Goal: Task Accomplishment & Management: Use online tool/utility

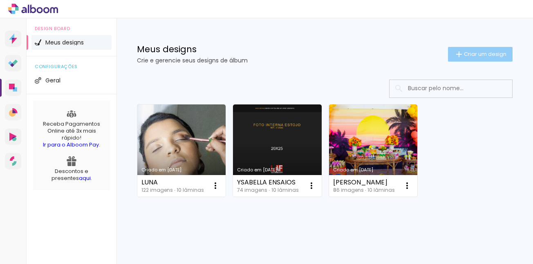
click at [473, 49] on paper-button "Criar um design" at bounding box center [480, 54] width 65 height 15
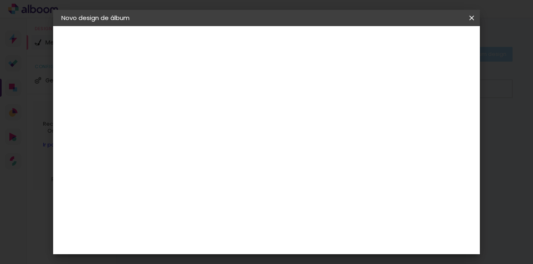
click at [230, 49] on header "Informações Dê um título ao seu álbum. Avançar" at bounding box center [194, 50] width 71 height 49
click at [195, 113] on input at bounding box center [195, 109] width 0 height 13
type input "Rayane"
type paper-input "Rayane"
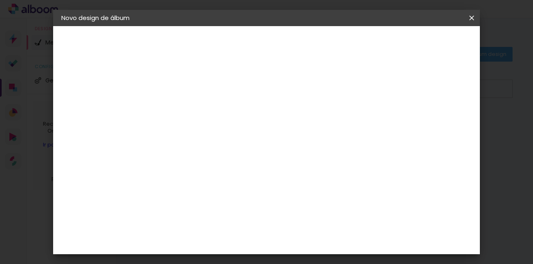
click at [0, 0] on slot "Avançar" at bounding box center [0, 0] width 0 height 0
click at [348, 43] on div "Voltar Avançar" at bounding box center [307, 43] width 81 height 14
click at [192, 202] on div "LAF" at bounding box center [195, 205] width 11 height 7
click at [0, 0] on slot "Avançar" at bounding box center [0, 0] width 0 height 0
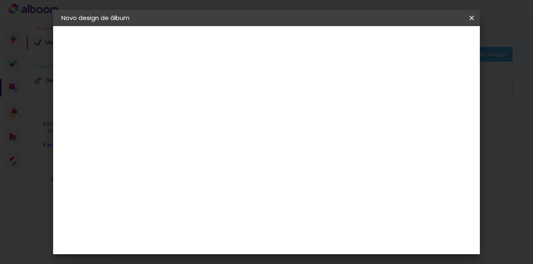
scroll to position [41, 0]
click at [250, 147] on span "20 × 25" at bounding box center [231, 155] width 38 height 17
click at [0, 0] on slot "Avançar" at bounding box center [0, 0] width 0 height 0
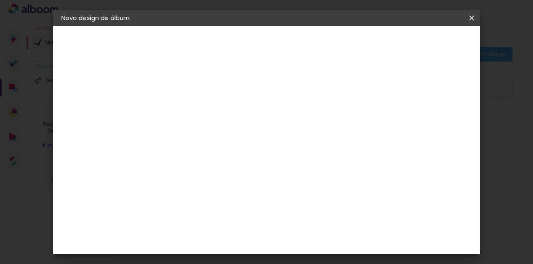
click at [0, 0] on span "Iniciar design" at bounding box center [0, 0] width 0 height 0
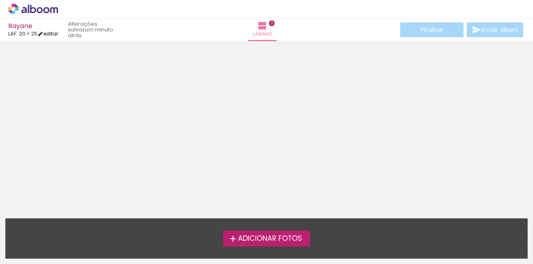
click at [51, 33] on link "editar" at bounding box center [48, 33] width 20 height 7
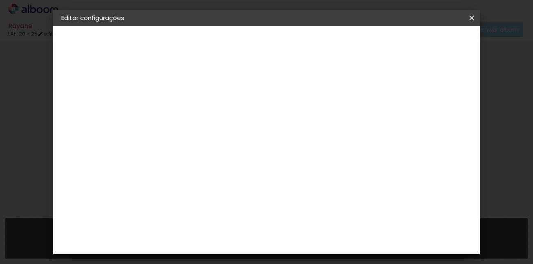
click at [51, 33] on iron-overlay-backdrop at bounding box center [266, 132] width 533 height 264
click at [333, 30] on header "Revisão Verifique as configurações do seu álbum. Voltar Salvar configurações" at bounding box center [299, 47] width 281 height 42
click at [420, 43] on span "Salvar configurações" at bounding box center [389, 43] width 60 height 6
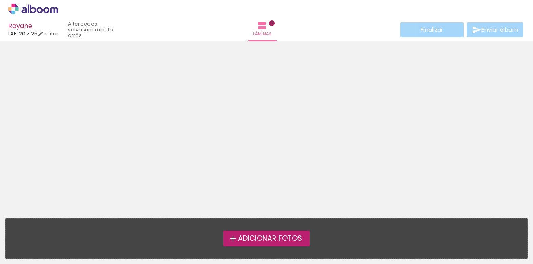
click at [267, 241] on span "Adicionar Fotos" at bounding box center [270, 238] width 64 height 7
click at [0, 0] on input "file" at bounding box center [0, 0] width 0 height 0
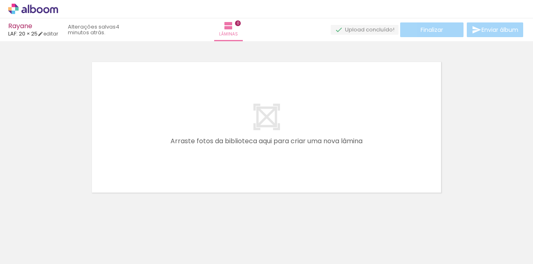
scroll to position [11, 0]
click at [66, 221] on iron-icon at bounding box center [64, 220] width 9 height 9
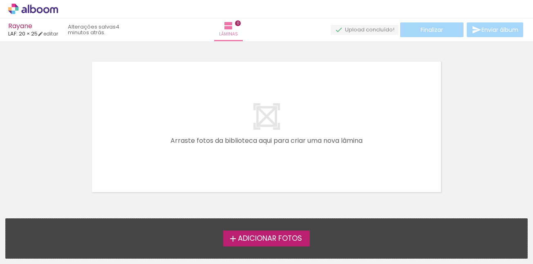
click at [270, 238] on span "Adicionar Fotos" at bounding box center [270, 238] width 64 height 7
click at [0, 0] on input "file" at bounding box center [0, 0] width 0 height 0
